Goal: Entertainment & Leisure: Consume media (video, audio)

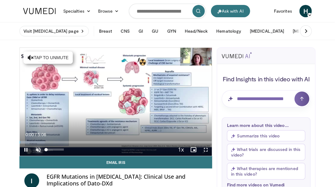
click at [38, 150] on span "Video Player" at bounding box center [38, 150] width 12 height 12
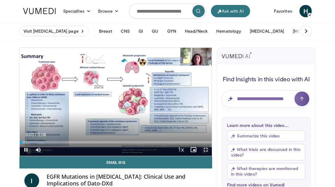
click at [206, 149] on span "Video Player" at bounding box center [206, 150] width 12 height 12
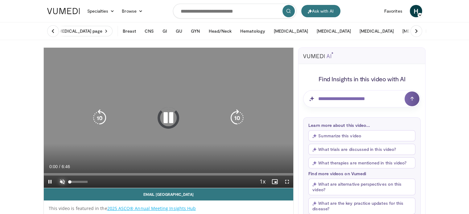
click at [63, 182] on span "Video Player" at bounding box center [62, 182] width 12 height 12
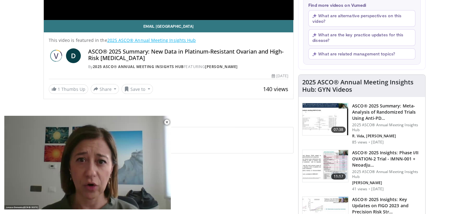
scroll to position [216, 0]
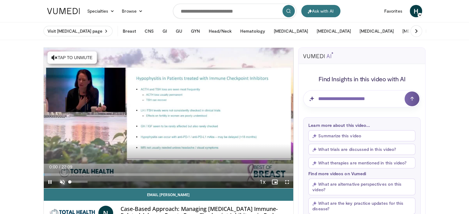
click at [63, 181] on span "Video Player" at bounding box center [62, 182] width 12 height 12
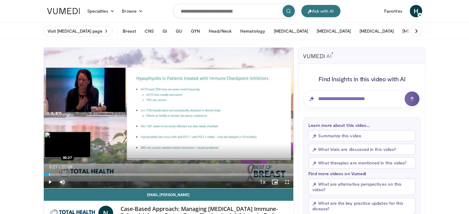
click at [49, 175] on div "Progress Bar" at bounding box center [49, 175] width 1 height 2
click at [54, 175] on div "Progress Bar" at bounding box center [54, 175] width 1 height 2
click at [60, 175] on div "Progress Bar" at bounding box center [60, 175] width 1 height 2
click at [66, 174] on div "Progress Bar" at bounding box center [66, 175] width 1 height 2
click at [73, 175] on div "Progress Bar" at bounding box center [73, 175] width 1 height 2
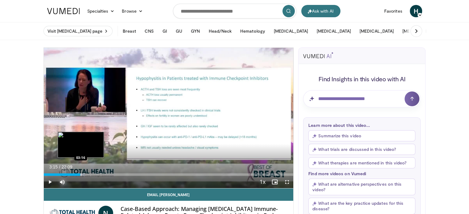
click at [80, 175] on div "Loaded : 16.52% 03:15 03:16" at bounding box center [169, 175] width 250 height 2
click at [90, 175] on div "Progress Bar" at bounding box center [90, 175] width 1 height 2
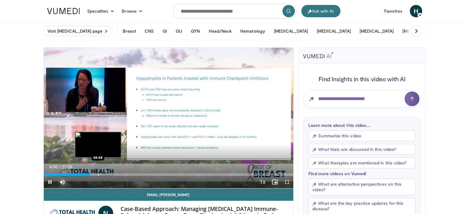
click at [98, 175] on div "Progress Bar" at bounding box center [98, 175] width 1 height 2
click at [107, 175] on div "Loaded : 27.04% 04:50 05:31" at bounding box center [169, 175] width 250 height 2
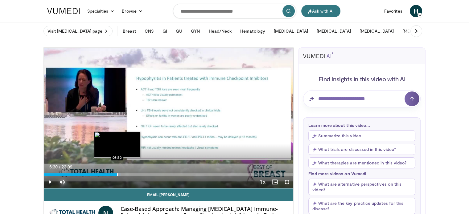
click at [117, 174] on div "Progress Bar" at bounding box center [117, 175] width 1 height 2
click at [125, 174] on div "Progress Bar" at bounding box center [125, 175] width 1 height 2
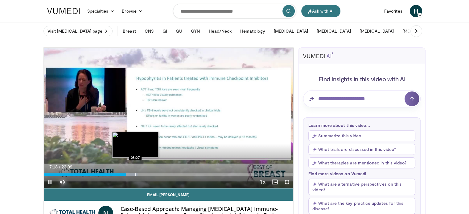
click at [135, 175] on div "Progress Bar" at bounding box center [135, 175] width 1 height 2
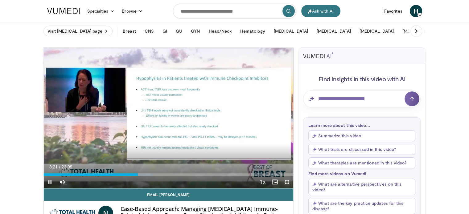
click at [287, 181] on span "Video Player" at bounding box center [287, 182] width 12 height 12
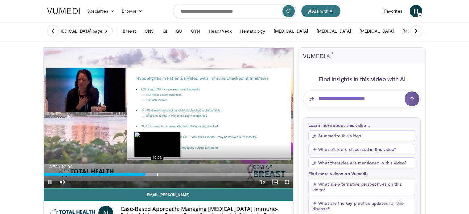
click at [157, 175] on div "Progress Bar" at bounding box center [157, 175] width 1 height 2
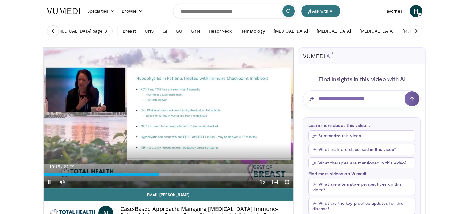
click at [286, 181] on span "Video Player" at bounding box center [287, 182] width 12 height 12
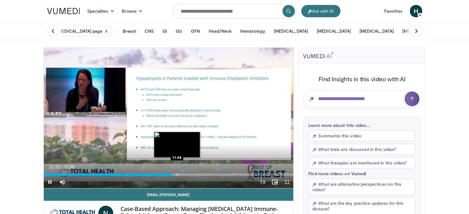
click at [177, 174] on div "Progress Bar" at bounding box center [177, 175] width 1 height 2
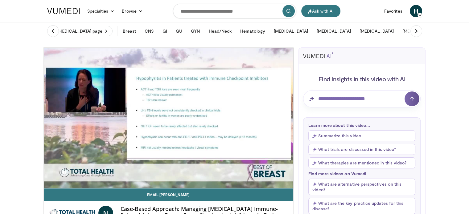
click at [184, 176] on video-js "**********" at bounding box center [169, 118] width 250 height 141
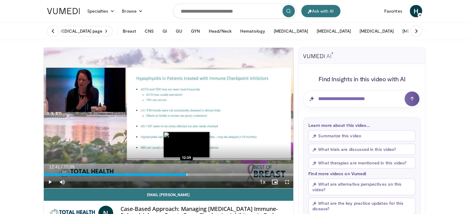
click at [187, 175] on div "Progress Bar" at bounding box center [187, 175] width 1 height 2
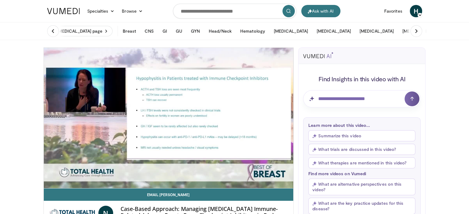
click at [196, 175] on div "10 seconds Tap to unmute" at bounding box center [169, 118] width 250 height 141
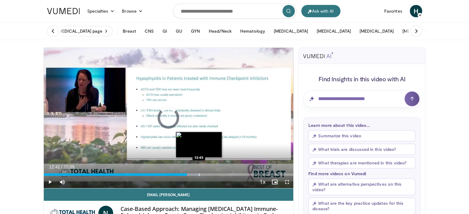
click at [199, 175] on div "Progress Bar" at bounding box center [199, 175] width 1 height 2
click at [208, 174] on div "Progress Bar" at bounding box center [208, 175] width 1 height 2
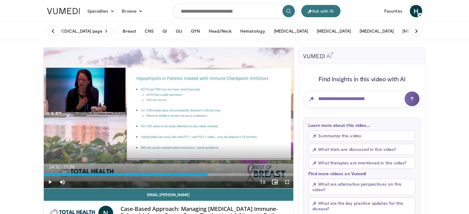
click at [285, 182] on span "Video Player" at bounding box center [287, 182] width 12 height 12
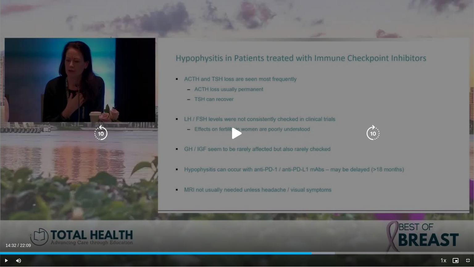
click at [235, 132] on icon "Video Player" at bounding box center [236, 133] width 17 height 17
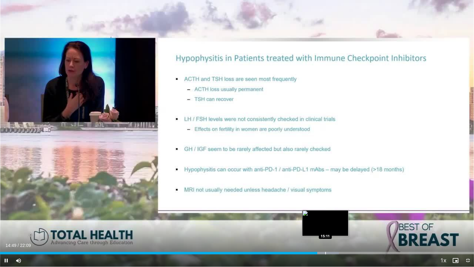
click at [325, 214] on div "Loaded : 71.48% 14:49 15:11" at bounding box center [237, 251] width 474 height 6
click at [335, 214] on div "Progress Bar" at bounding box center [335, 252] width 1 height 2
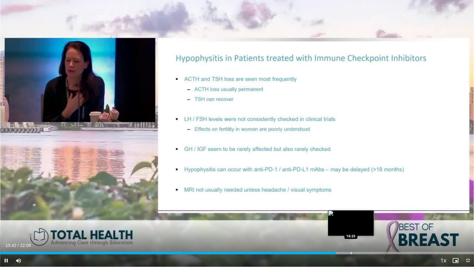
click at [351, 214] on div "Progress Bar" at bounding box center [351, 252] width 1 height 2
click at [363, 214] on div "Progress Bar" at bounding box center [362, 252] width 1 height 2
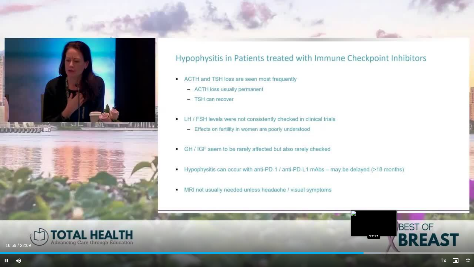
click at [374, 214] on div "Progress Bar" at bounding box center [374, 252] width 1 height 2
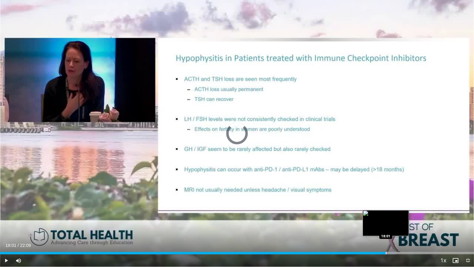
click at [386, 214] on div "Progress Bar" at bounding box center [386, 252] width 1 height 2
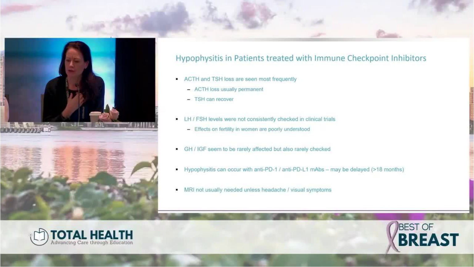
click at [400, 214] on div "10 seconds Tap to unmute" at bounding box center [237, 133] width 474 height 266
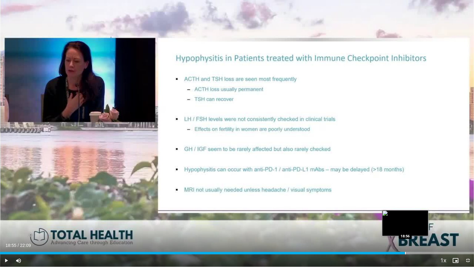
click at [405, 214] on div "Loaded : 86.39% 18:55 18:56" at bounding box center [237, 252] width 474 height 2
click at [418, 214] on div "Progress Bar" at bounding box center [418, 252] width 1 height 2
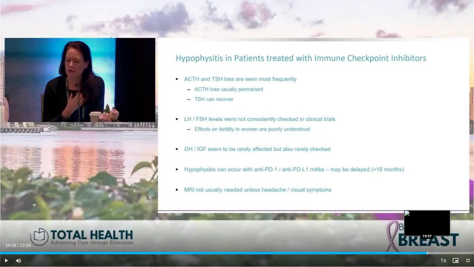
click at [427, 214] on div "Progress Bar" at bounding box center [427, 252] width 1 height 2
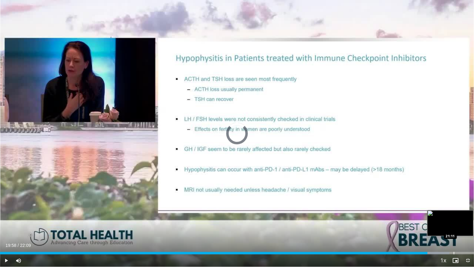
click at [453, 214] on div "Progress Bar" at bounding box center [453, 252] width 1 height 2
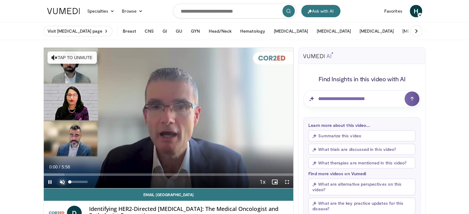
click at [62, 181] on span "Video Player" at bounding box center [62, 182] width 12 height 12
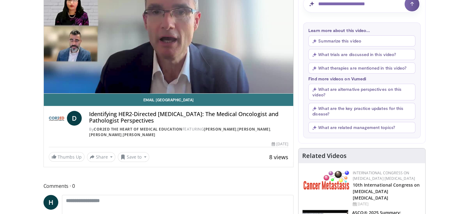
scroll to position [31, 0]
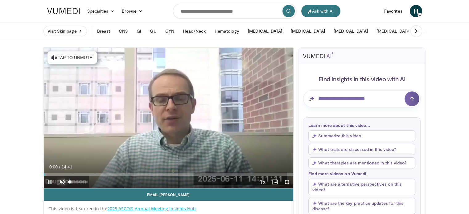
click at [61, 180] on span "Video Player" at bounding box center [62, 182] width 12 height 12
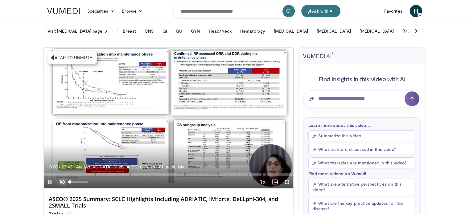
click at [62, 181] on span "Video Player" at bounding box center [62, 182] width 12 height 12
click at [287, 181] on span "Video Player" at bounding box center [287, 182] width 12 height 12
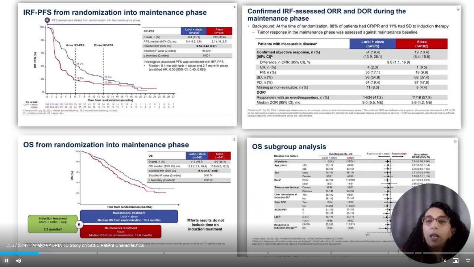
click at [6, 214] on span "Video Player" at bounding box center [6, 260] width 12 height 12
